Goal: Task Accomplishment & Management: Complete application form

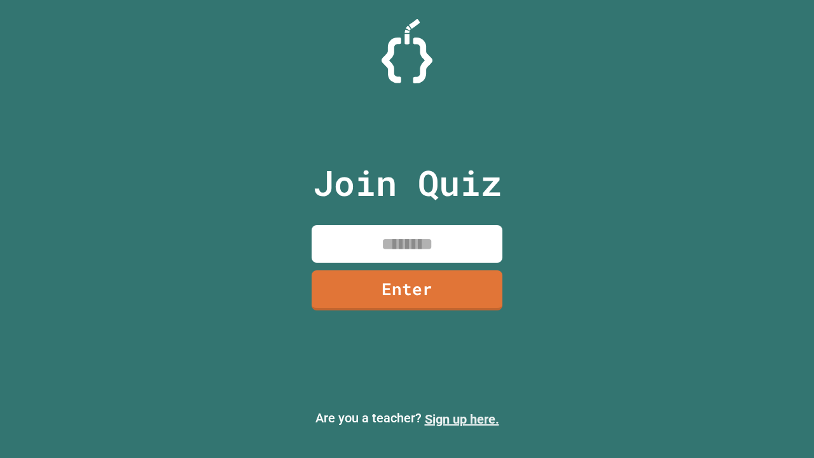
click at [462, 419] on link "Sign up here." at bounding box center [462, 419] width 74 height 15
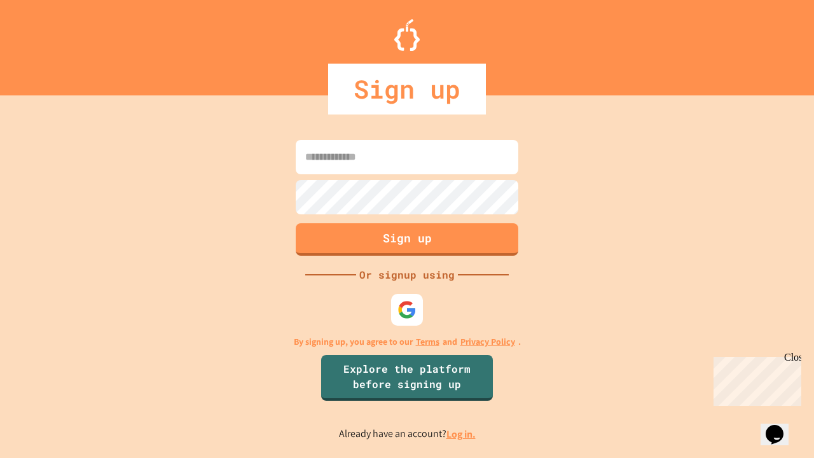
click at [462, 434] on link "Log in." at bounding box center [461, 434] width 29 height 13
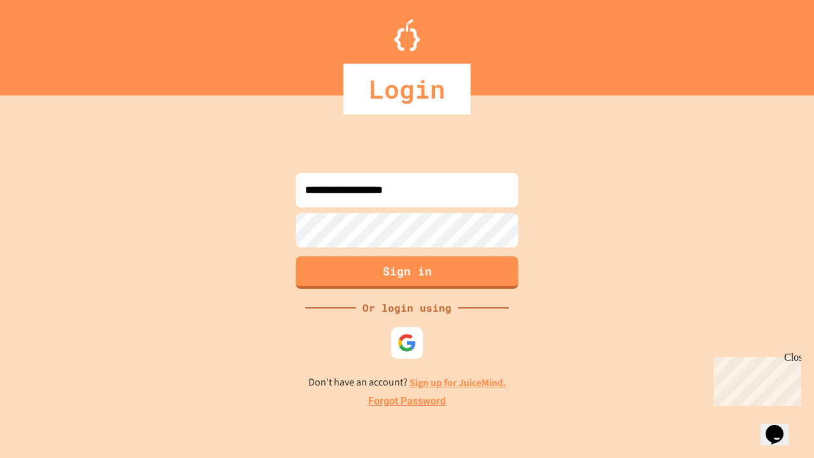
type input "**********"
